Goal: Task Accomplishment & Management: Complete application form

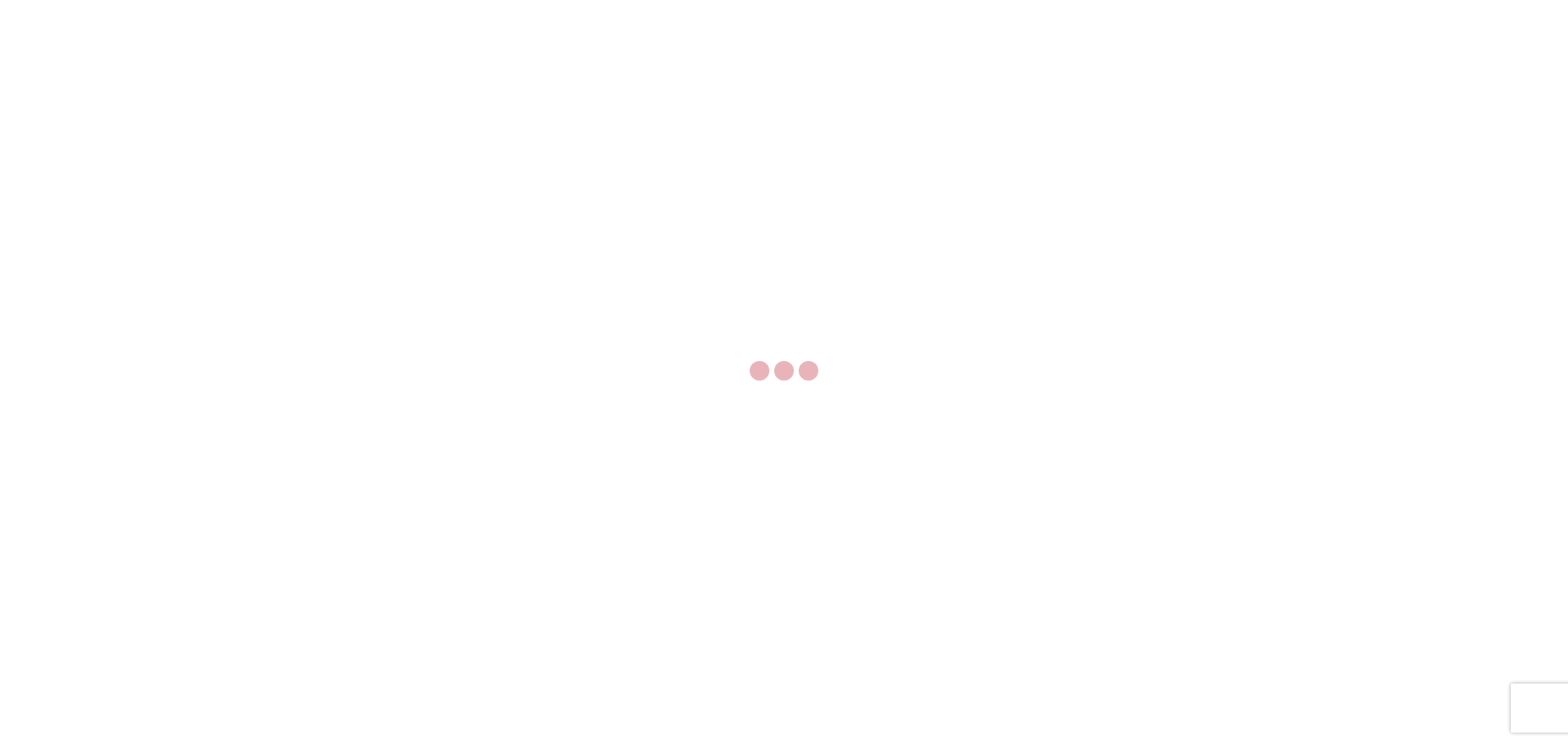
select select "FULL"
select select "US"
select select "LBS"
select select "IN"
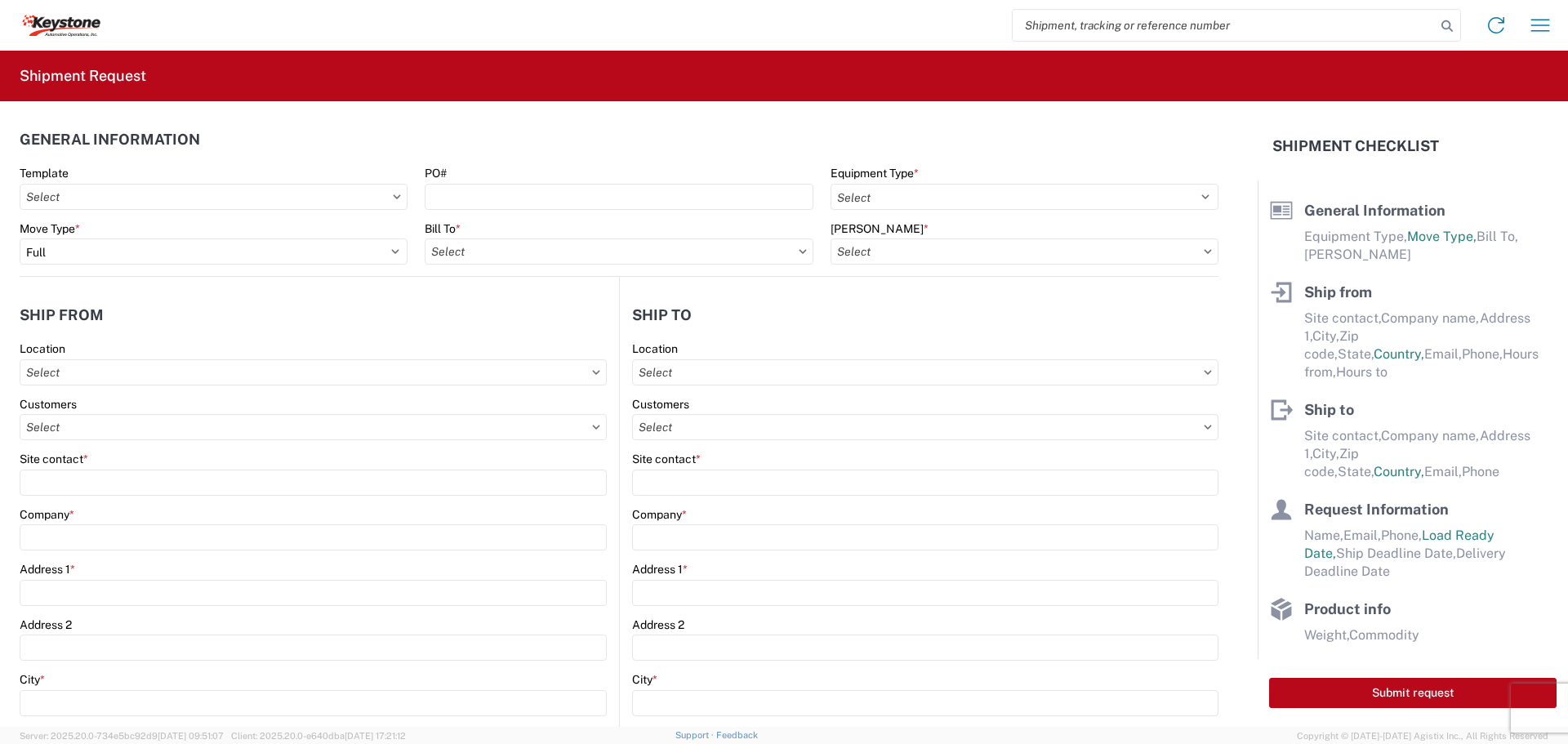
click at [1056, 29] on input "search" at bounding box center [1223, 25] width 423 height 31
paste input "57052863"
type input "57052863"
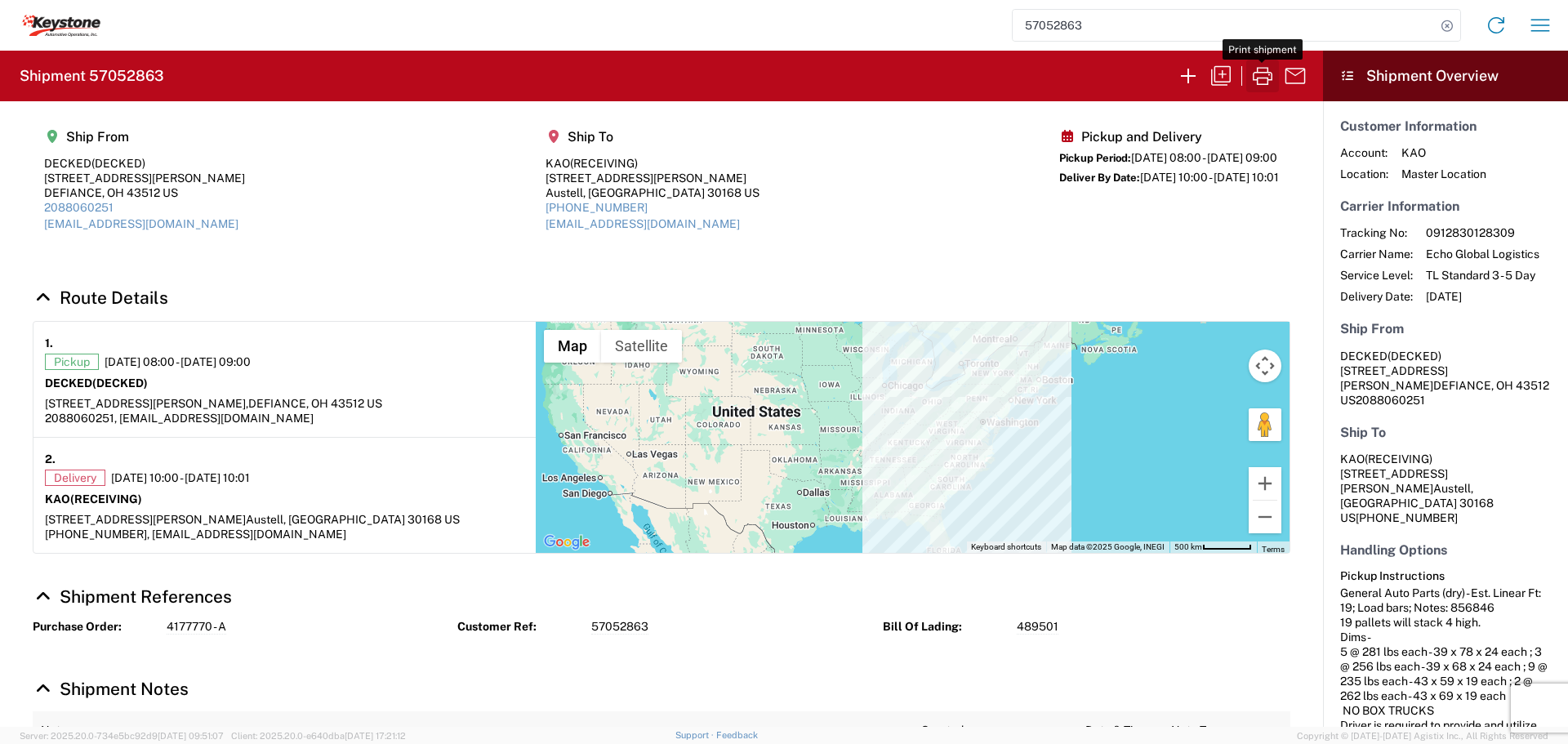
click at [1255, 77] on icon "button" at bounding box center [1261, 75] width 26 height 26
